Goal: Transaction & Acquisition: Purchase product/service

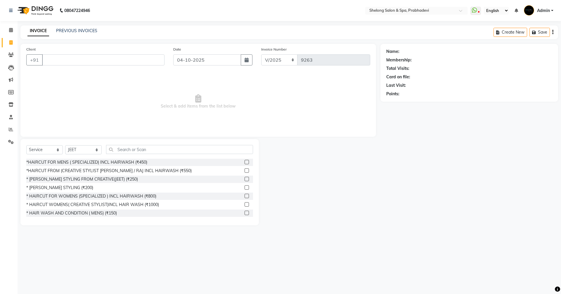
select select "service"
select select "16092"
click at [94, 149] on select "Select Stylist ( [PERSON_NAME] ) ( [PERSON_NAME] ) [PERSON_NAME] fojdur [PERSON…" at bounding box center [83, 149] width 37 height 9
drag, startPoint x: 140, startPoint y: 125, endPoint x: 123, endPoint y: 168, distance: 46.5
click at [140, 126] on span "Select & add items from the list below" at bounding box center [198, 102] width 344 height 58
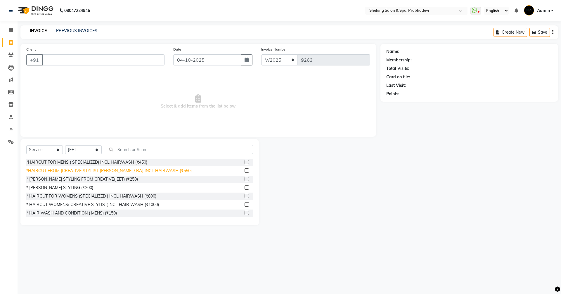
click at [121, 172] on div "*HAIRCUT FROM (CREATIVE STYLIST [PERSON_NAME] / RAJ INCL HAIRWASH (₹550)" at bounding box center [109, 171] width 166 height 6
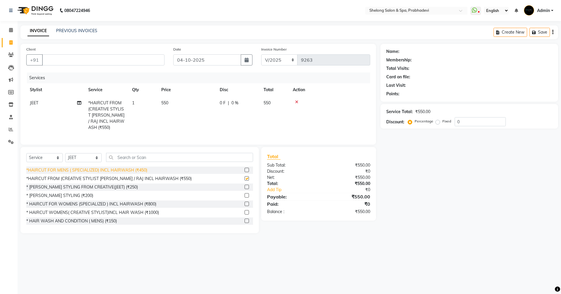
checkbox input "false"
click at [80, 154] on select "Select Stylist ( [PERSON_NAME] ) ( [PERSON_NAME] ) [PERSON_NAME] fojdur [PERSON…" at bounding box center [83, 157] width 37 height 9
select select "31386"
click at [65, 153] on select "Select Stylist ( [PERSON_NAME] ) ( [PERSON_NAME] ) [PERSON_NAME] fojdur [PERSON…" at bounding box center [83, 157] width 37 height 9
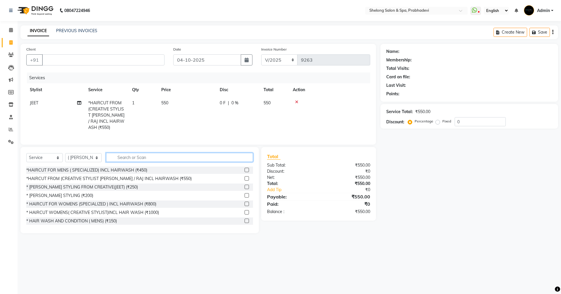
click at [135, 153] on input "text" at bounding box center [179, 157] width 147 height 9
click at [297, 101] on icon at bounding box center [296, 102] width 3 height 4
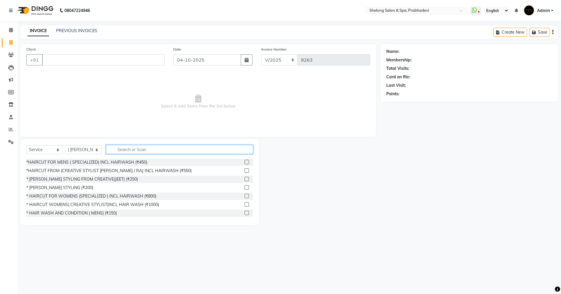
click at [161, 149] on input "text" at bounding box center [179, 149] width 147 height 9
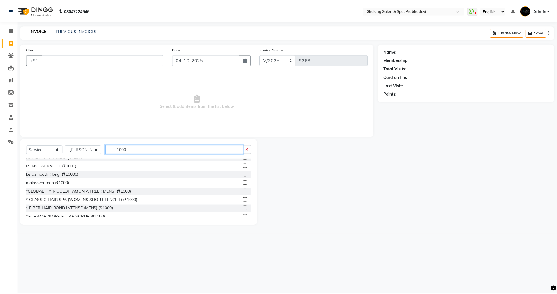
scroll to position [58, 0]
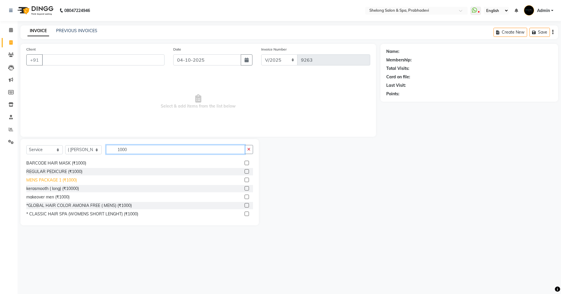
type input "1000"
click at [50, 179] on div "MENS PACKAGE 1 (₹1000)" at bounding box center [51, 180] width 51 height 6
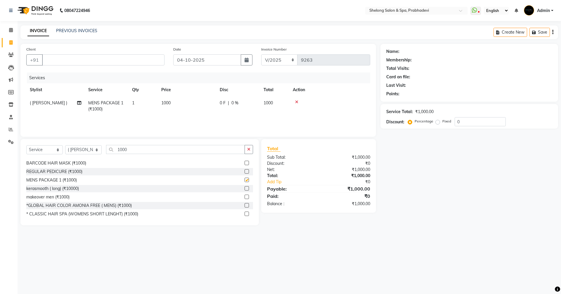
checkbox input "false"
click at [251, 149] on button "button" at bounding box center [249, 149] width 8 height 9
click at [112, 61] on input "Client" at bounding box center [103, 59] width 123 height 11
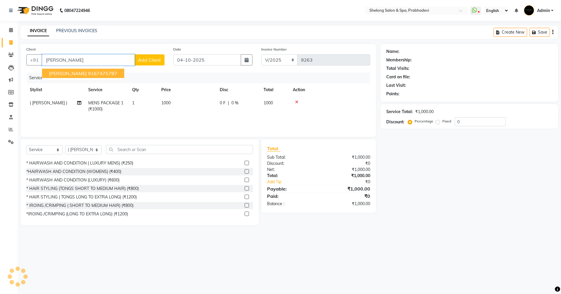
click at [70, 76] on button "[PERSON_NAME] 9167475797" at bounding box center [83, 73] width 82 height 9
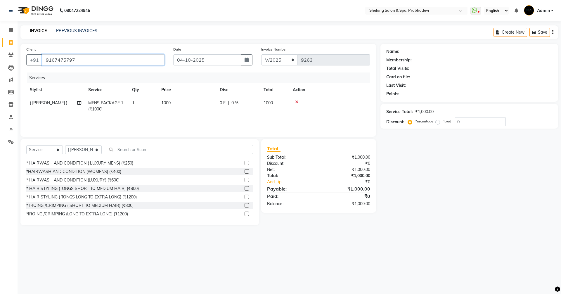
type input "9167475797"
select select "2: Object"
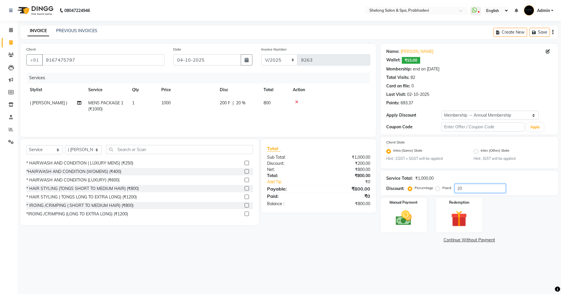
click at [471, 189] on input "20" at bounding box center [480, 188] width 51 height 9
type input "2"
click at [416, 210] on img at bounding box center [403, 218] width 27 height 19
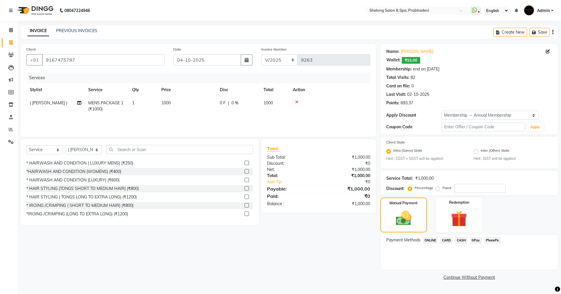
click at [474, 240] on span "GPay" at bounding box center [476, 240] width 12 height 7
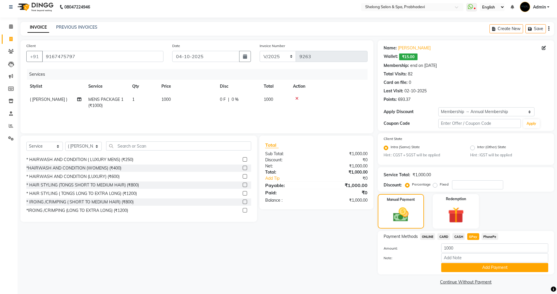
scroll to position [5, 0]
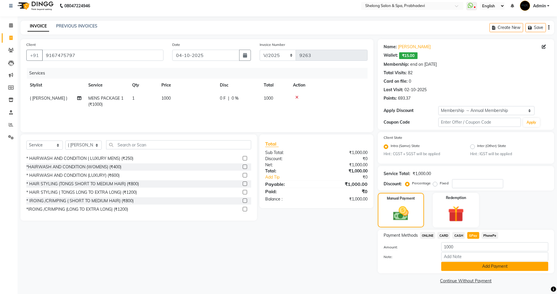
click at [458, 262] on button "Add Payment" at bounding box center [494, 266] width 107 height 9
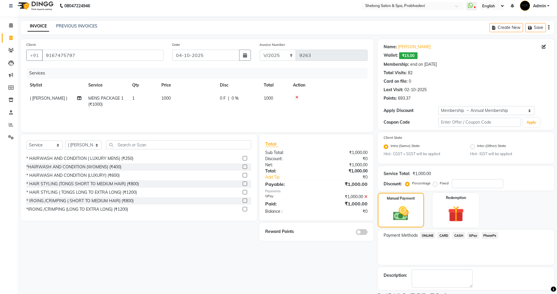
scroll to position [29, 0]
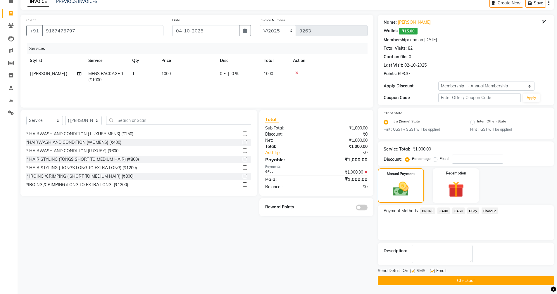
click at [367, 173] on icon at bounding box center [365, 172] width 3 height 4
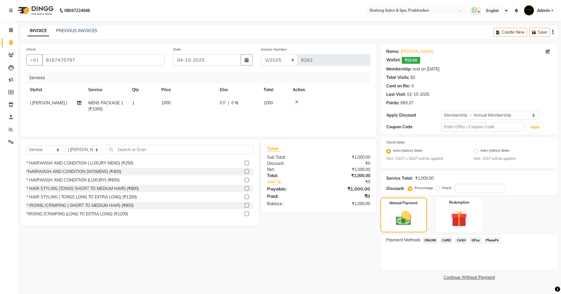
click at [449, 242] on span "CARD" at bounding box center [446, 240] width 13 height 7
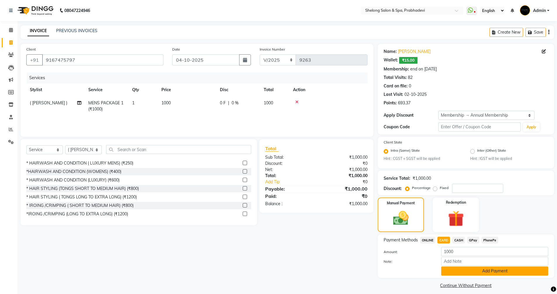
click at [454, 274] on button "Add Payment" at bounding box center [494, 271] width 107 height 9
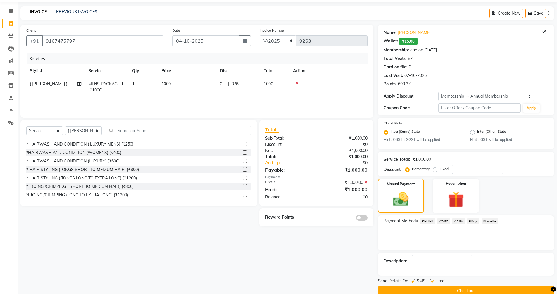
scroll to position [29, 0]
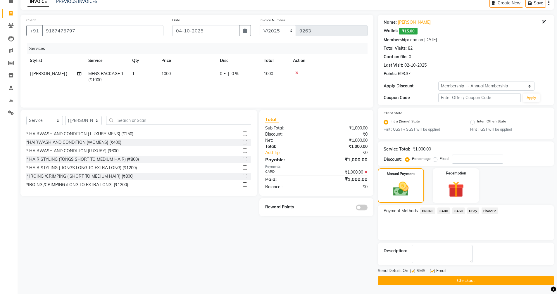
click at [359, 208] on span at bounding box center [362, 208] width 12 height 6
click at [368, 208] on input "checkbox" at bounding box center [368, 208] width 0 height 0
click at [439, 280] on button "Checkout" at bounding box center [466, 280] width 176 height 9
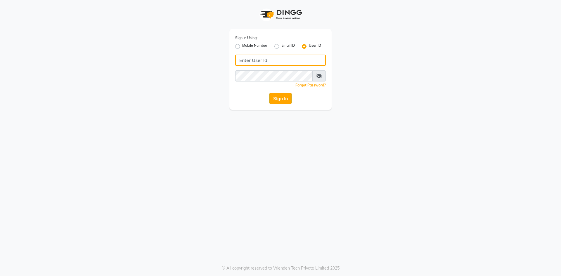
type input "dilkhush"
click at [283, 99] on button "Sign In" at bounding box center [281, 98] width 22 height 11
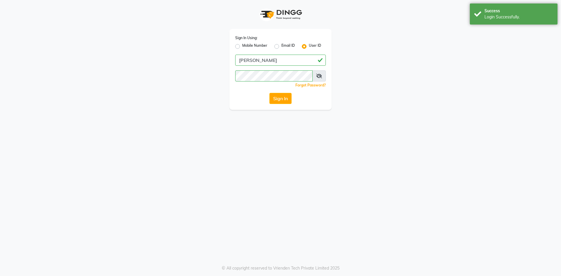
select select "service"
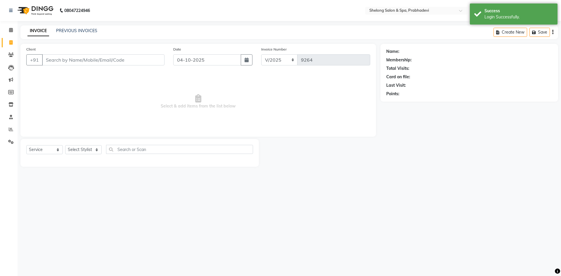
select select "16092"
